Goal: Check status: Check status

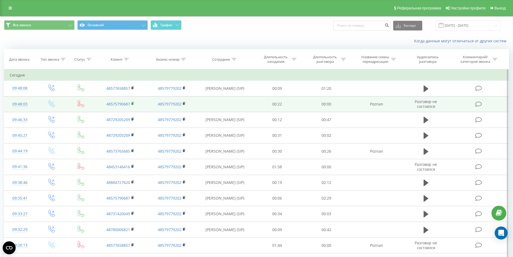
click at [134, 102] on icon at bounding box center [133, 103] width 2 height 2
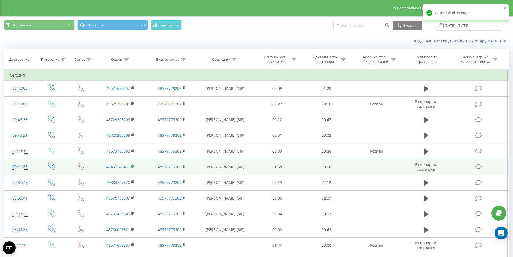
click at [132, 165] on rect at bounding box center [132, 166] width 2 height 2
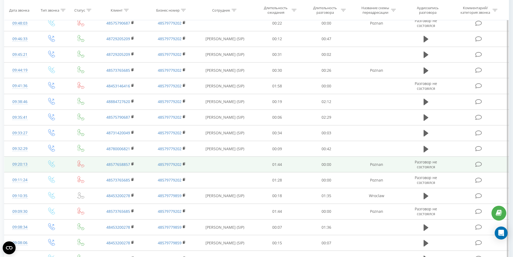
scroll to position [54, 0]
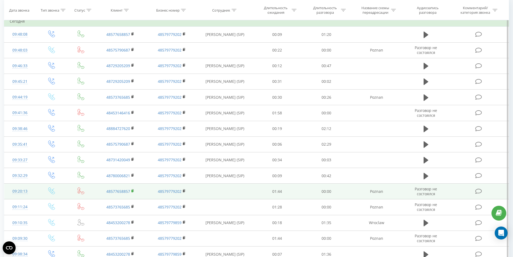
click at [132, 191] on rect at bounding box center [132, 191] width 2 height 2
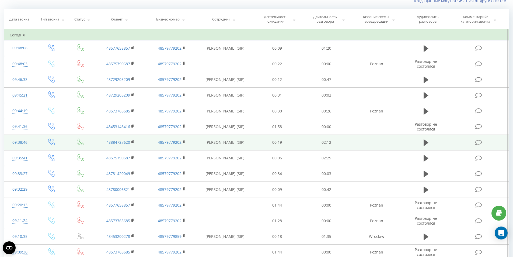
scroll to position [0, 0]
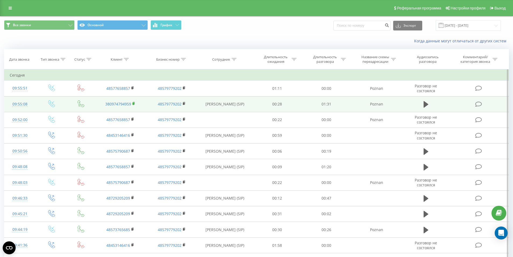
click at [134, 102] on icon at bounding box center [134, 104] width 3 height 4
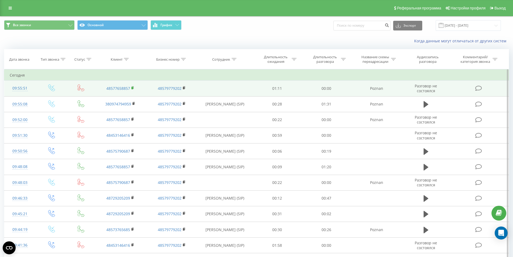
click at [133, 88] on rect at bounding box center [132, 88] width 2 height 2
